Goal: Task Accomplishment & Management: Complete application form

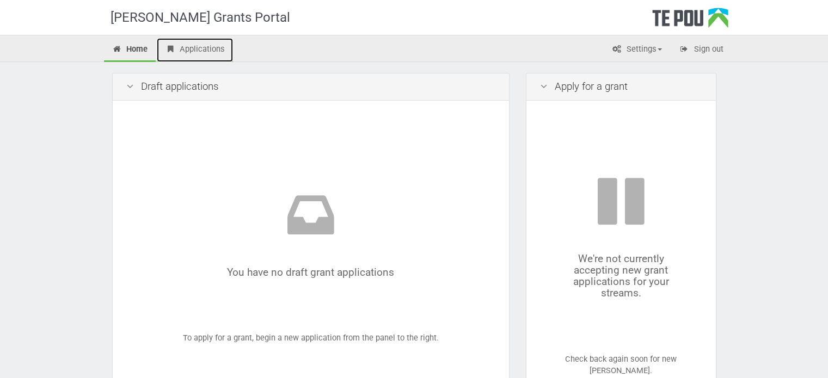
click at [198, 48] on link "Applications" at bounding box center [195, 50] width 76 height 24
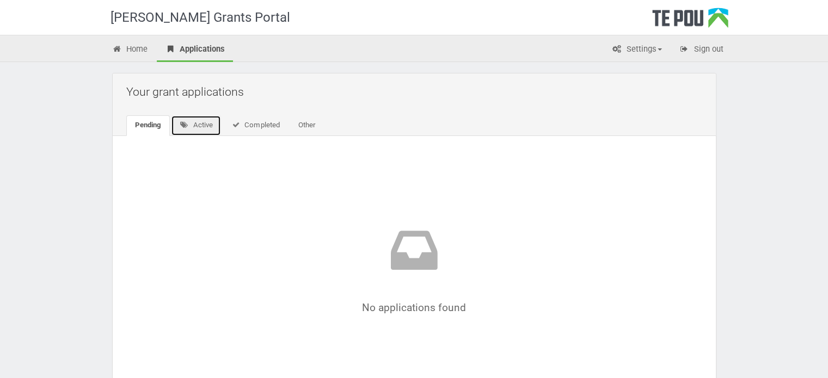
click at [192, 122] on link "Active" at bounding box center [196, 125] width 51 height 21
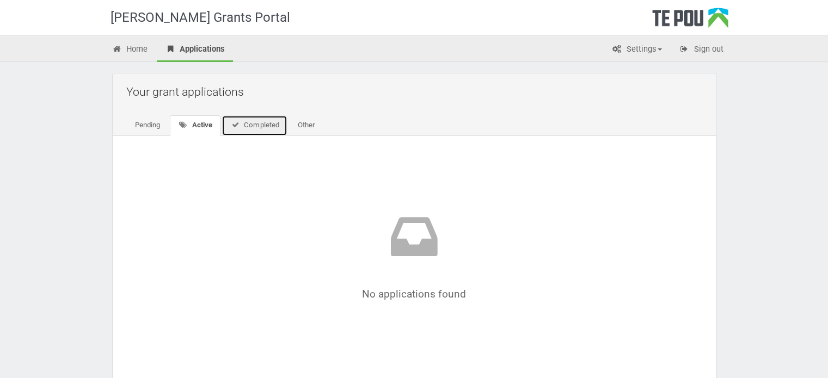
click at [248, 126] on link "Completed" at bounding box center [254, 125] width 66 height 21
click at [156, 124] on link "Pending" at bounding box center [147, 125] width 42 height 21
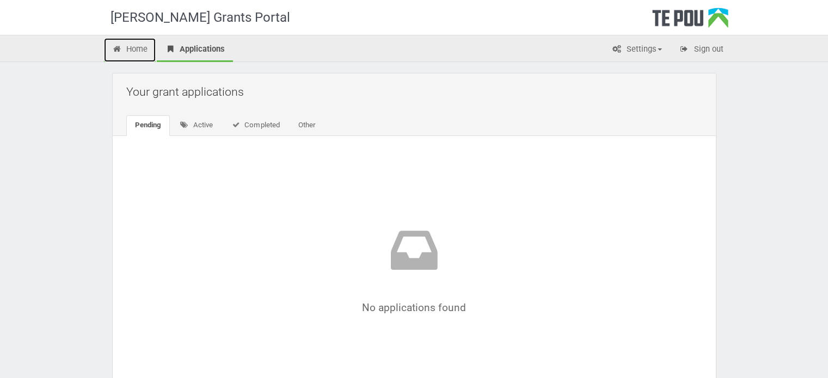
click at [129, 52] on link "Home" at bounding box center [130, 50] width 52 height 24
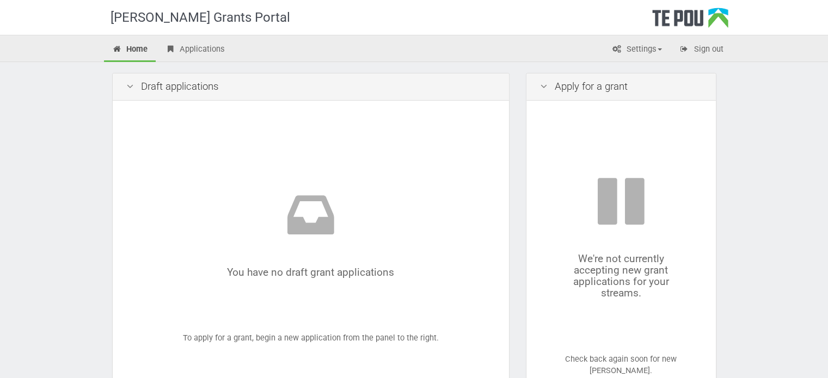
click at [624, 221] on icon at bounding box center [621, 205] width 124 height 63
click at [547, 90] on icon at bounding box center [543, 87] width 13 height 10
click at [544, 88] on icon at bounding box center [543, 87] width 13 height 10
click at [582, 88] on div "Apply for a grant" at bounding box center [620, 86] width 189 height 27
